Goal: Transaction & Acquisition: Purchase product/service

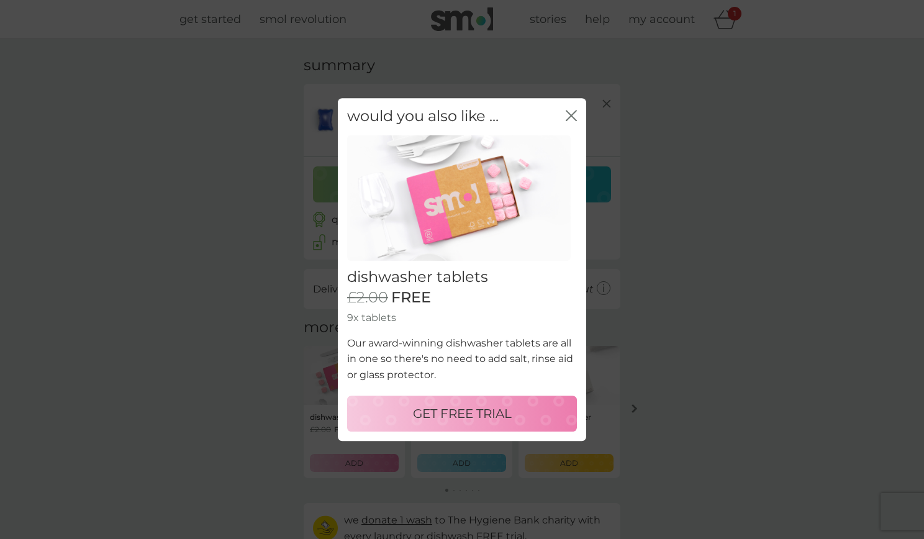
click at [573, 117] on icon "close" at bounding box center [573, 116] width 5 height 10
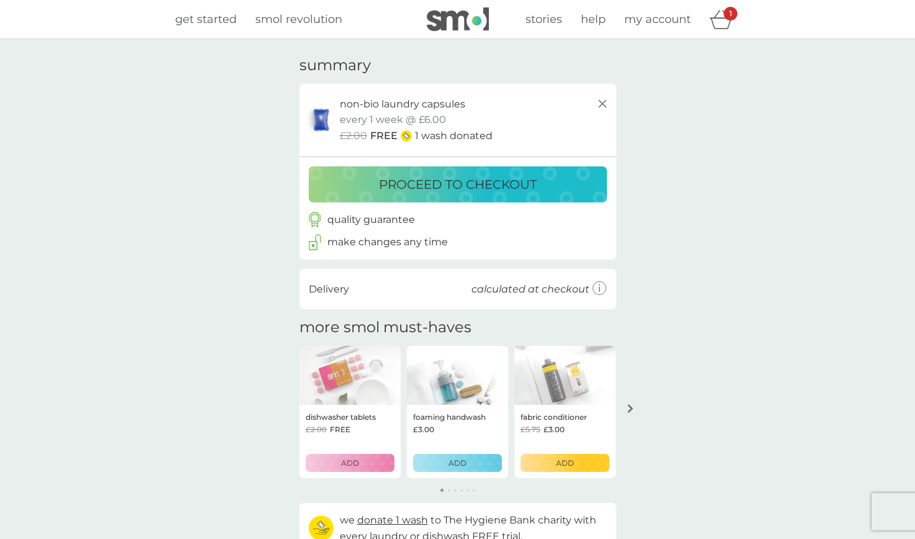
click at [520, 191] on p "proceed to checkout" at bounding box center [458, 185] width 158 height 20
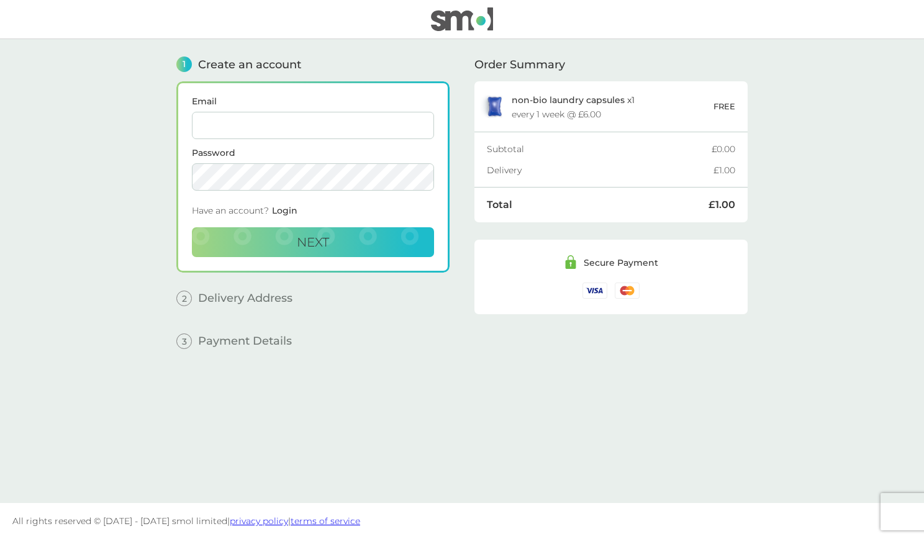
click at [332, 129] on input "Email" at bounding box center [313, 125] width 242 height 27
type input "[PERSON_NAME][EMAIL_ADDRESS][DOMAIN_NAME]"
click at [342, 243] on button "Next" at bounding box center [313, 242] width 242 height 30
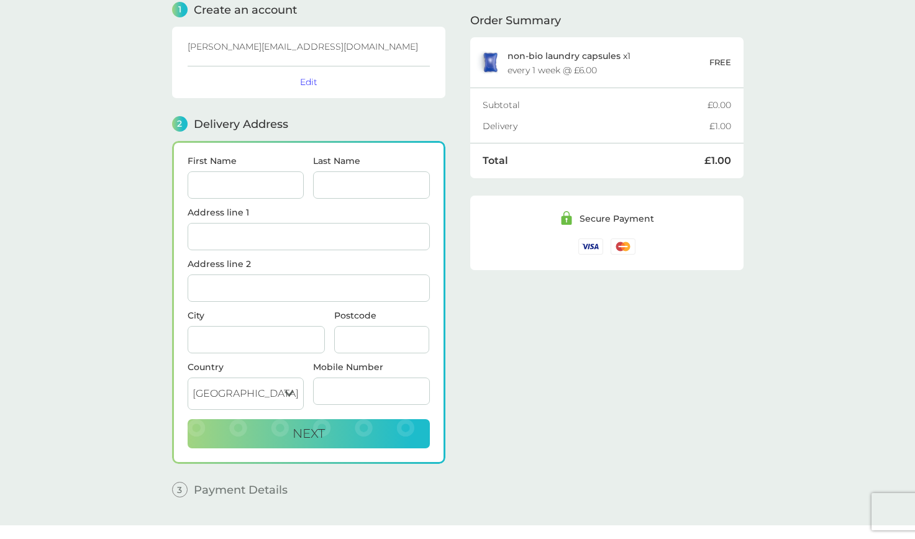
scroll to position [77, 0]
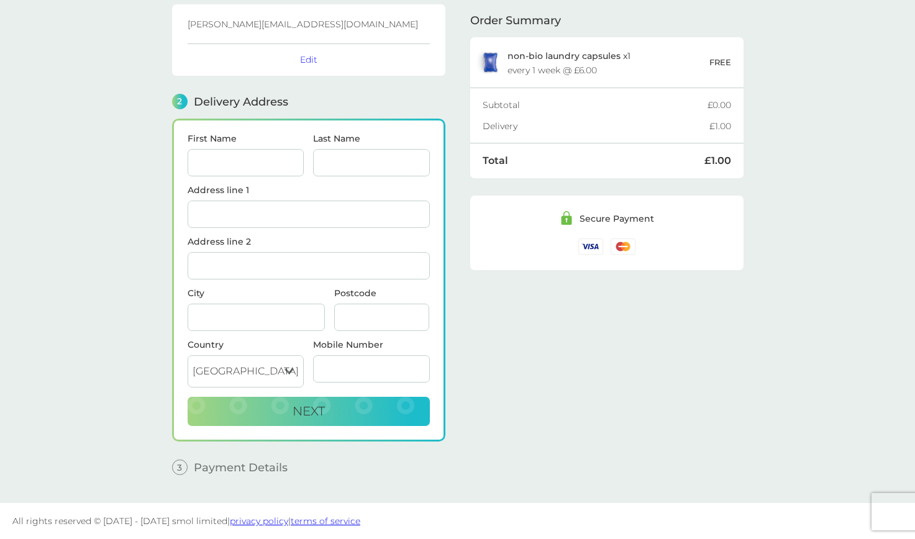
click at [261, 161] on input "First Name" at bounding box center [246, 162] width 117 height 27
type input "[PERSON_NAME]"
click at [343, 163] on input "Last Name" at bounding box center [371, 162] width 117 height 27
type input "[PERSON_NAME]"
click at [299, 225] on input "Address line 1" at bounding box center [309, 214] width 242 height 27
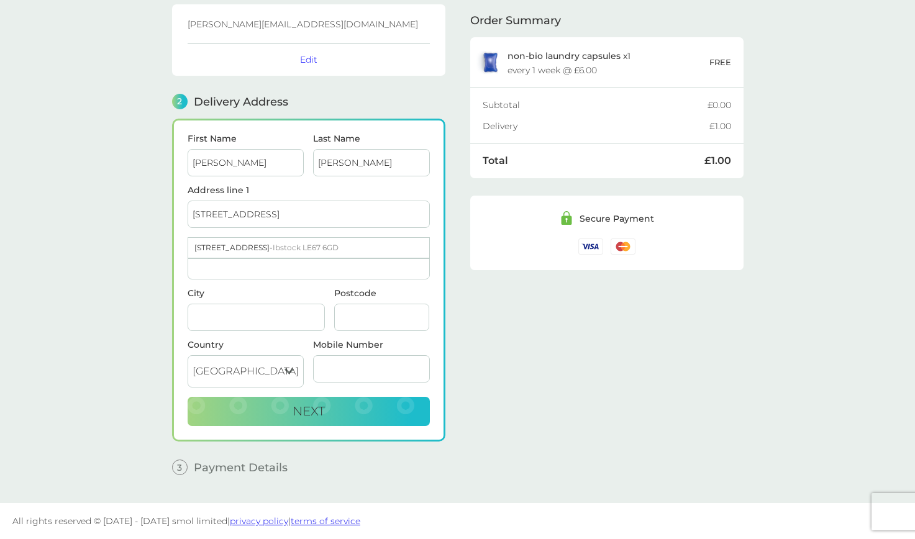
type input "[STREET_ADDRESS]"
click at [158, 258] on main "1 Create an account [PERSON_NAME][EMAIL_ADDRESS][DOMAIN_NAME] Edit 2 Delivery A…" at bounding box center [457, 232] width 915 height 541
click at [263, 268] on input "Address line 2" at bounding box center [309, 265] width 242 height 27
type input "Ibstock"
click at [155, 294] on main "1 Create an account [PERSON_NAME][EMAIL_ADDRESS][DOMAIN_NAME] Edit 2 Delivery A…" at bounding box center [457, 232] width 915 height 541
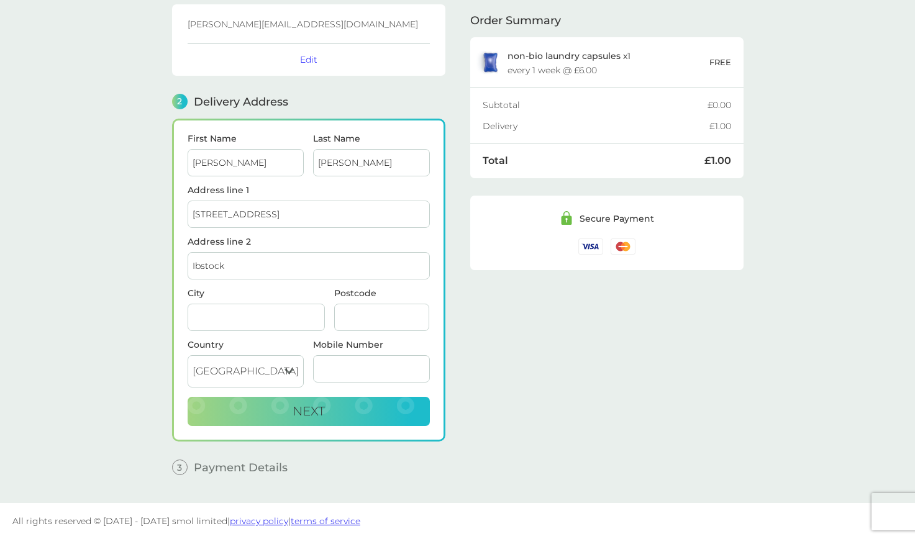
click at [227, 309] on input "City" at bounding box center [256, 317] width 137 height 27
type input "[GEOGRAPHIC_DATA]"
click at [379, 314] on input "Postcode" at bounding box center [382, 317] width 96 height 27
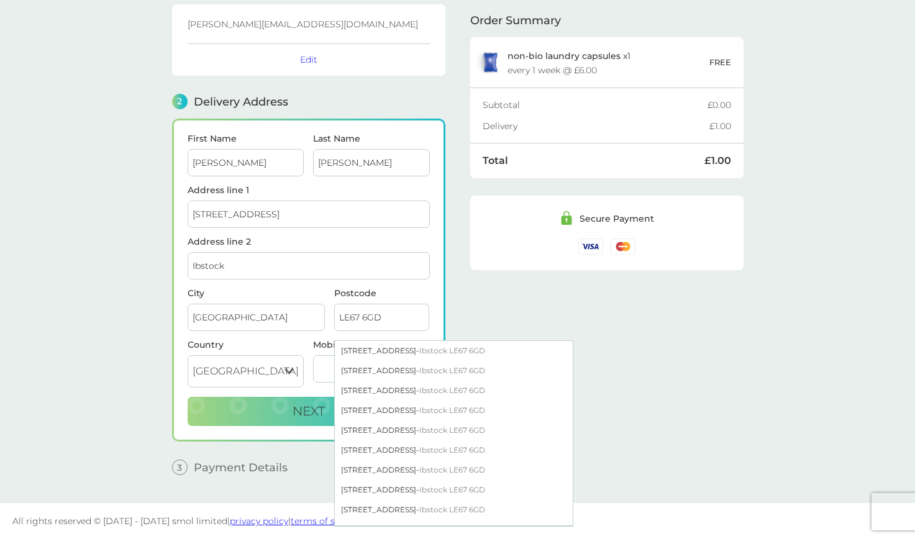
type input "LE67 6GD"
click at [496, 301] on div "Order Summary non-bio laundry capsules x 1 every 1 week @ £6.00 FREE Subtotal £…" at bounding box center [606, 223] width 273 height 522
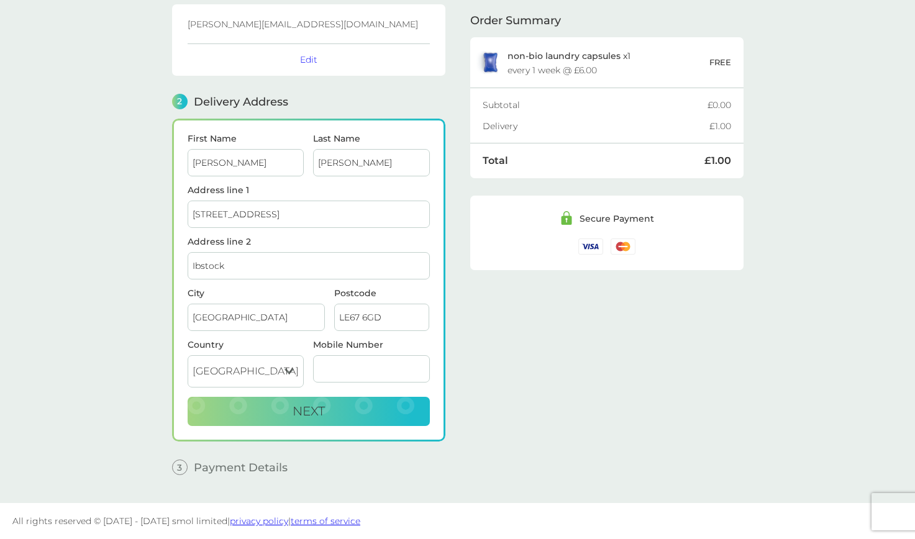
click at [393, 380] on input "Mobile Number" at bounding box center [371, 368] width 117 height 27
type input "07968561991"
click at [370, 414] on button "Next" at bounding box center [309, 412] width 242 height 30
checkbox input "true"
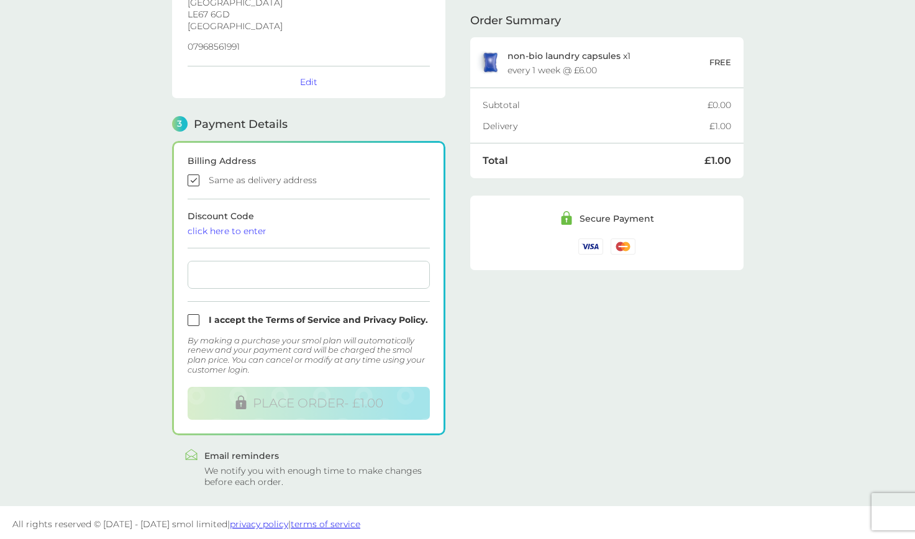
scroll to position [260, 0]
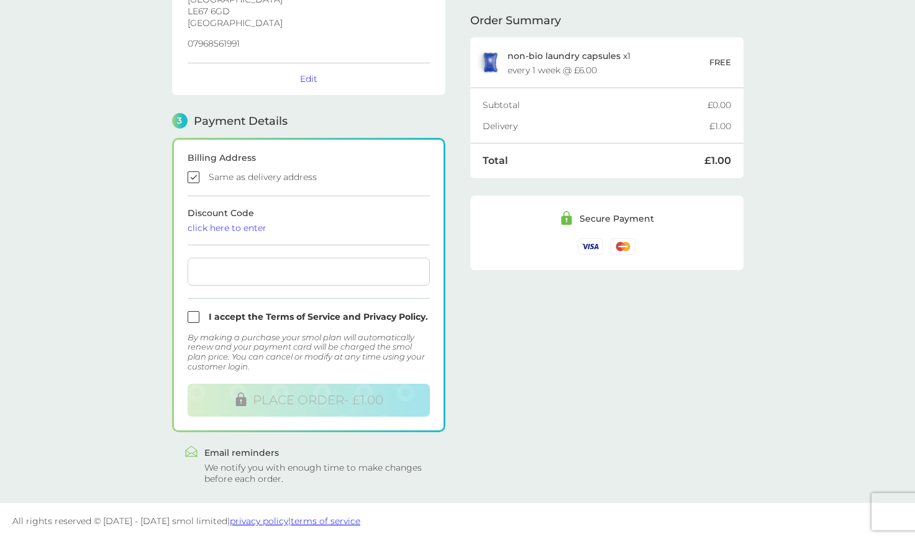
click at [256, 228] on div "click here to enter" at bounding box center [309, 228] width 242 height 9
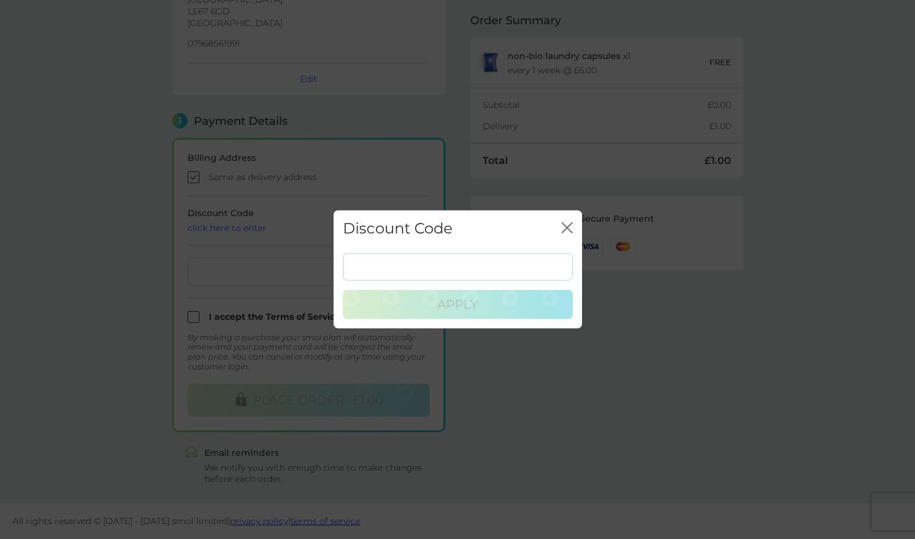
click at [560, 228] on div "Discount Code close" at bounding box center [458, 229] width 248 height 37
click at [571, 225] on icon "close" at bounding box center [566, 227] width 11 height 11
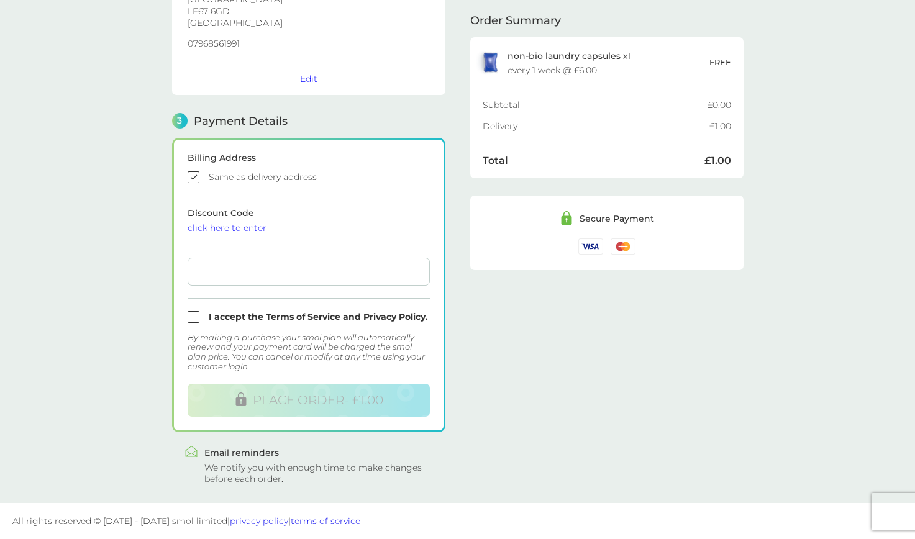
click at [193, 322] on input "checkbox" at bounding box center [309, 317] width 242 height 12
checkbox input "true"
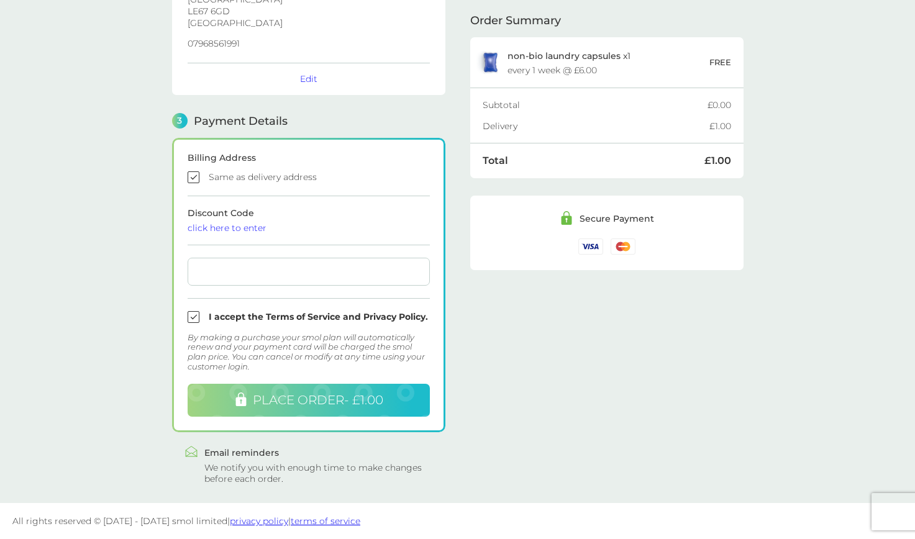
click at [343, 403] on span "PLACE ORDER - £1.00" at bounding box center [318, 400] width 130 height 15
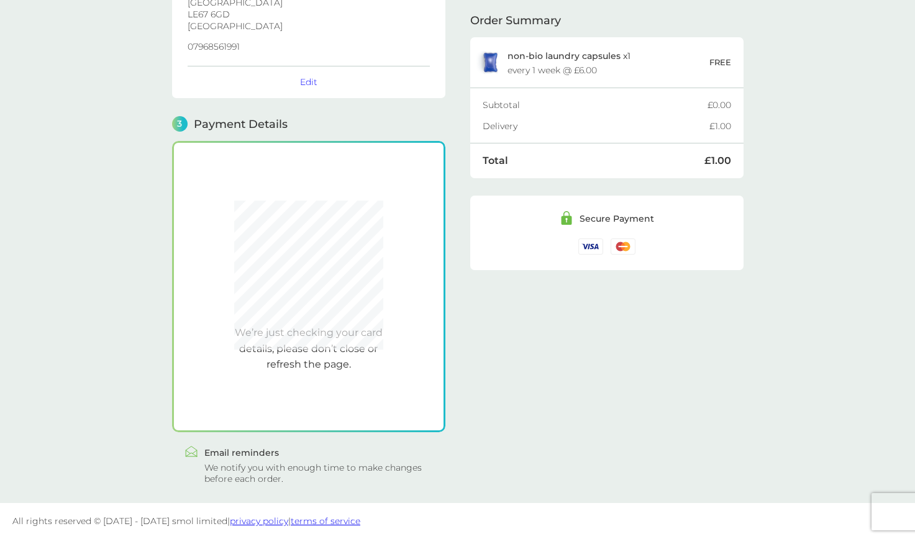
scroll to position [257, 0]
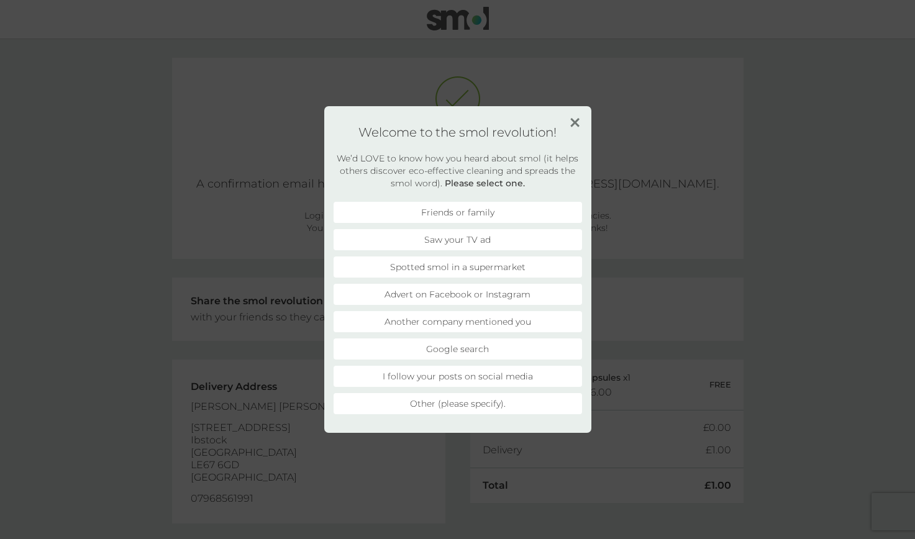
click at [543, 263] on li "Spotted smol in a supermarket" at bounding box center [458, 266] width 248 height 21
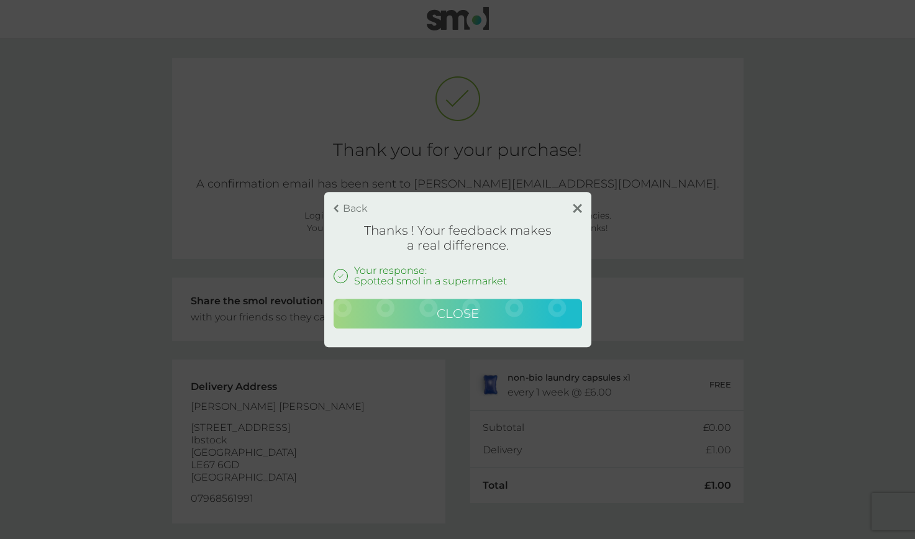
click at [565, 307] on button "Close" at bounding box center [458, 314] width 248 height 30
